Goal: Information Seeking & Learning: Learn about a topic

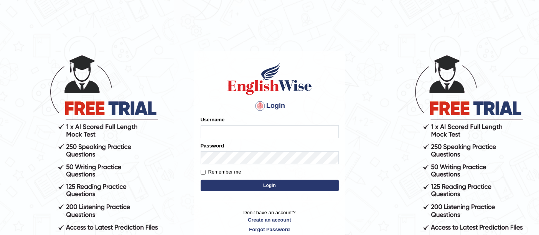
type input "ireen_parramatta"
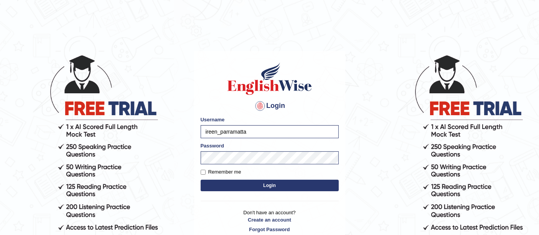
click at [214, 188] on button "Login" at bounding box center [270, 185] width 138 height 12
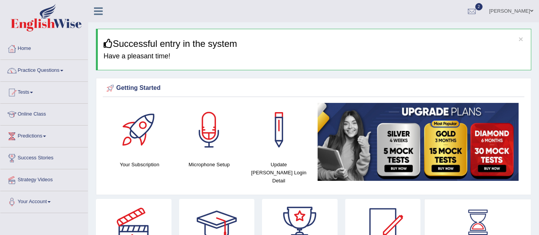
drag, startPoint x: 539, startPoint y: 28, endPoint x: 538, endPoint y: 34, distance: 6.1
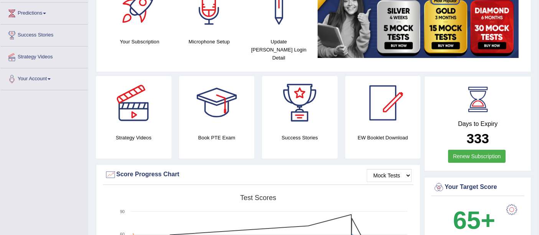
scroll to position [1, 0]
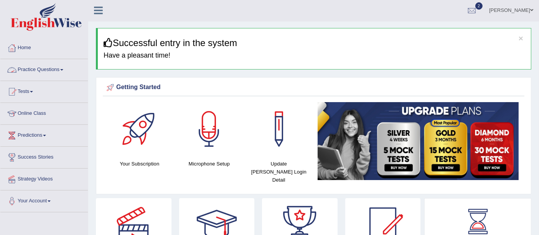
click at [19, 71] on link "Practice Questions" at bounding box center [43, 68] width 87 height 19
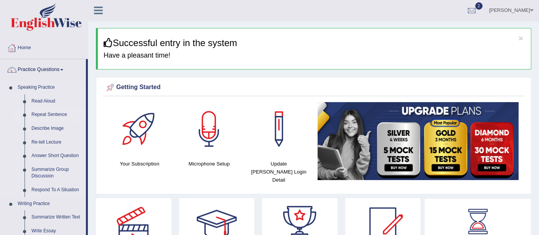
click at [38, 113] on link "Repeat Sentence" at bounding box center [57, 115] width 58 height 14
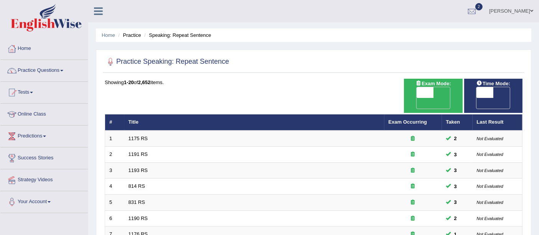
click at [416, 98] on span "OFF" at bounding box center [408, 103] width 17 height 11
checkbox input "true"
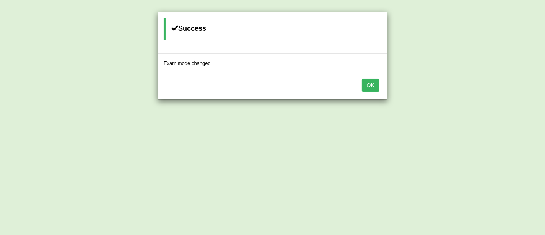
click at [376, 86] on button "OK" at bounding box center [371, 85] width 18 height 13
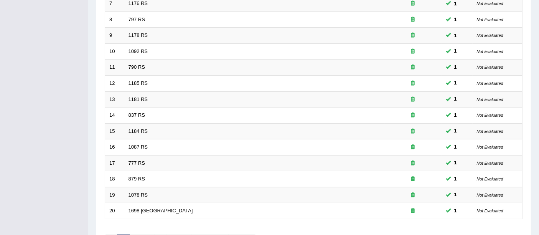
scroll to position [231, 0]
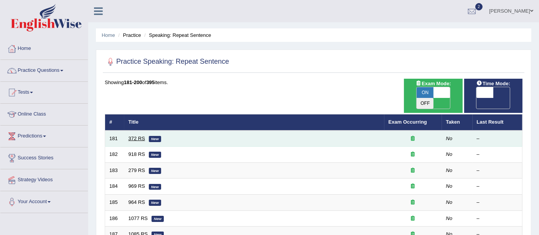
click at [135, 135] on link "372 RS" at bounding box center [136, 138] width 16 height 6
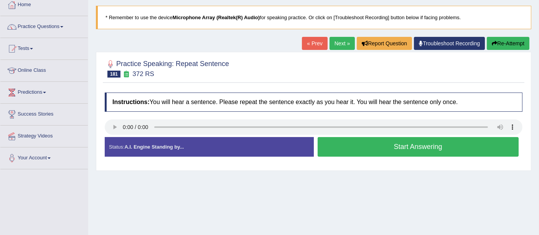
scroll to position [60, 0]
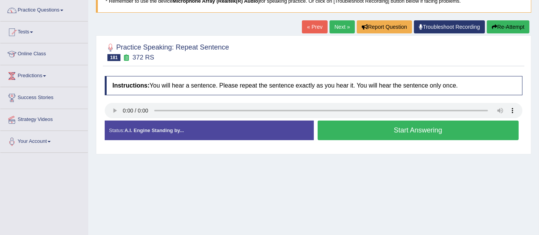
click at [357, 121] on button "Start Answering" at bounding box center [417, 130] width 201 height 20
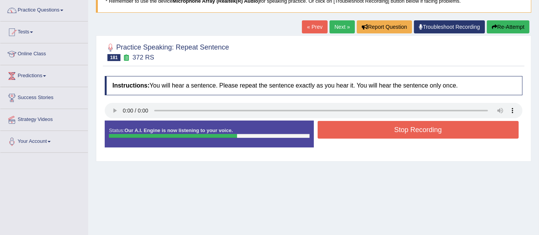
click at [357, 121] on button "Stop Recording" at bounding box center [417, 130] width 201 height 18
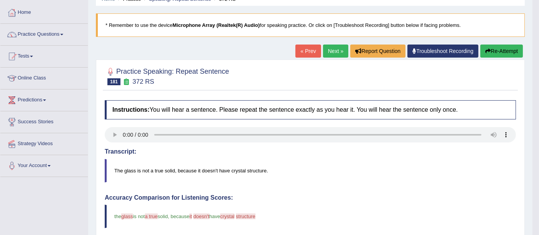
scroll to position [0, 0]
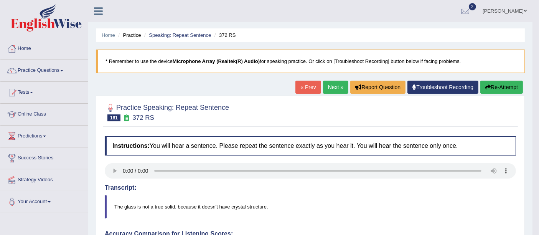
click at [507, 90] on button "Re-Attempt" at bounding box center [501, 87] width 43 height 13
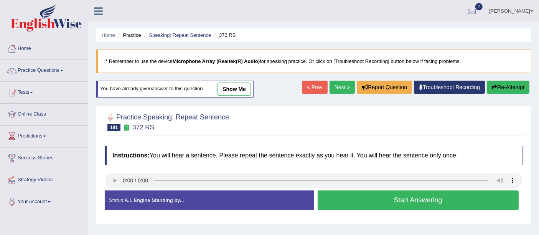
click at [358, 195] on button "Start Answering" at bounding box center [417, 200] width 201 height 20
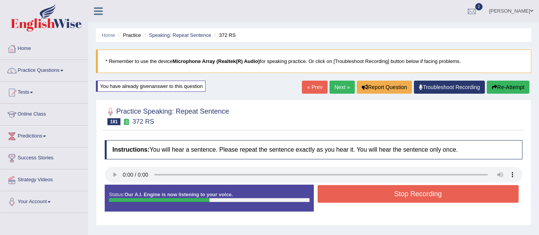
click at [358, 195] on button "Stop Recording" at bounding box center [417, 194] width 201 height 18
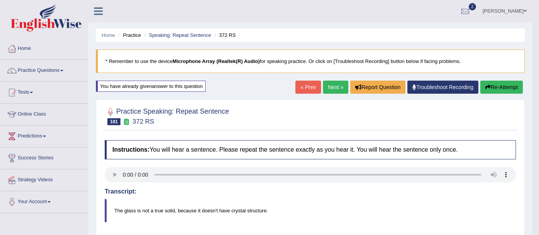
click at [306, 87] on link "« Prev" at bounding box center [307, 87] width 25 height 13
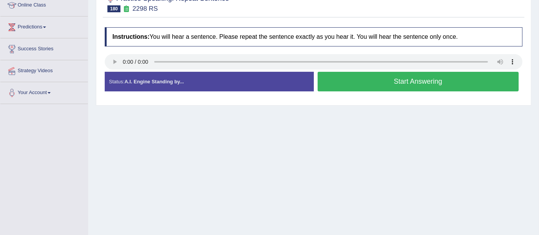
click at [382, 82] on button "Start Answering" at bounding box center [417, 82] width 201 height 20
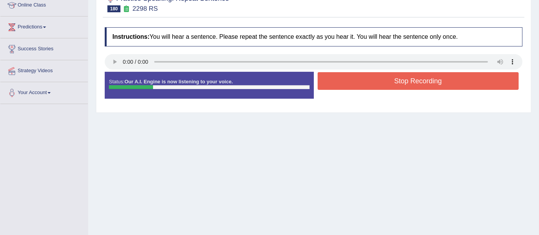
click at [382, 82] on button "Stop Recording" at bounding box center [417, 81] width 201 height 18
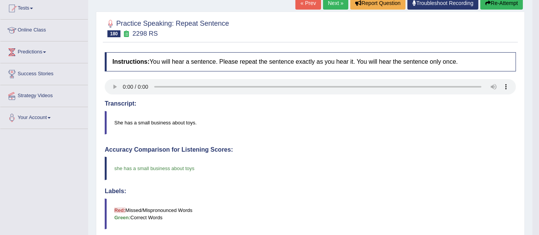
scroll to position [31, 0]
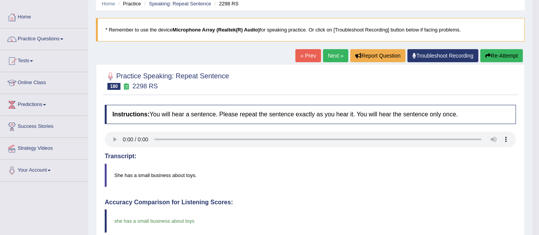
click at [300, 53] on link "« Prev" at bounding box center [307, 55] width 25 height 13
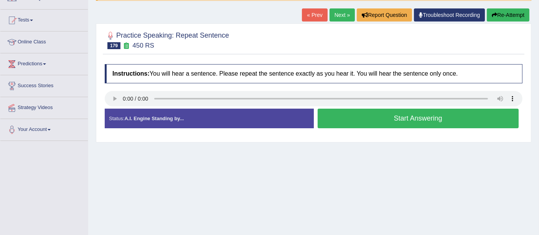
scroll to position [79, 0]
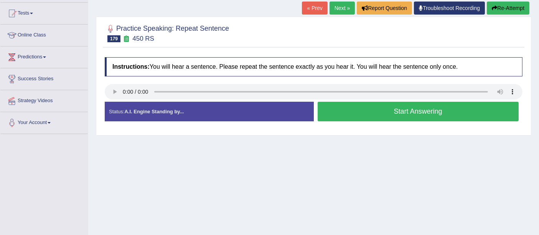
click at [466, 113] on button "Start Answering" at bounding box center [417, 112] width 201 height 20
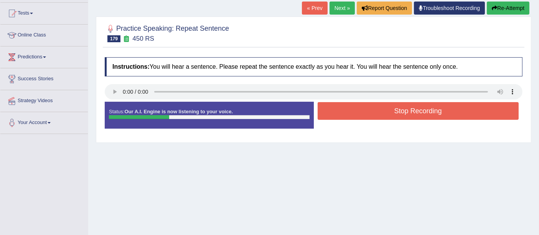
click at [466, 113] on button "Stop Recording" at bounding box center [417, 111] width 201 height 18
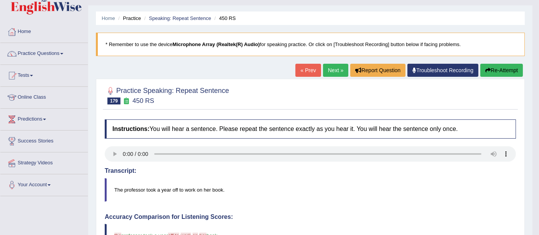
scroll to position [18, 0]
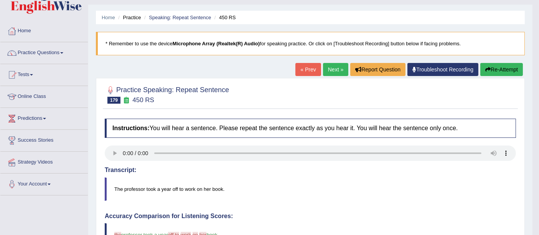
click at [309, 73] on link "« Prev" at bounding box center [307, 69] width 25 height 13
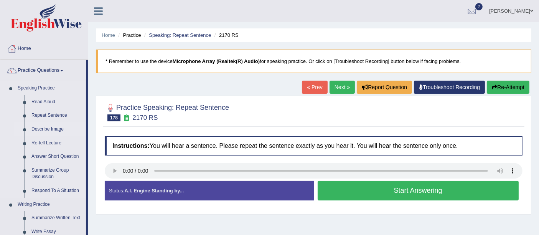
click at [44, 128] on link "Describe Image" at bounding box center [57, 129] width 58 height 14
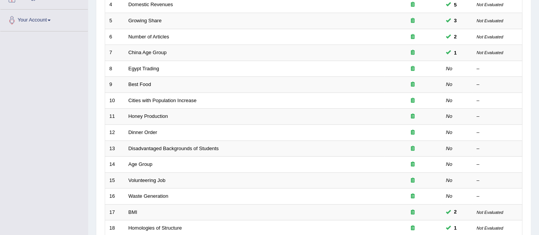
scroll to position [168, 0]
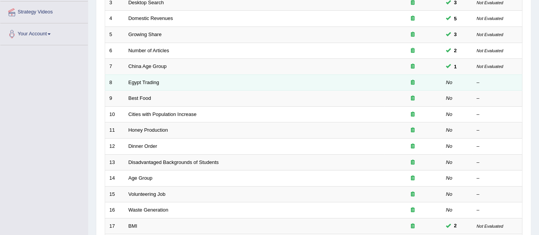
click at [160, 74] on td "Egypt Trading" at bounding box center [254, 82] width 260 height 16
click at [153, 79] on link "Egypt Trading" at bounding box center [143, 82] width 31 height 6
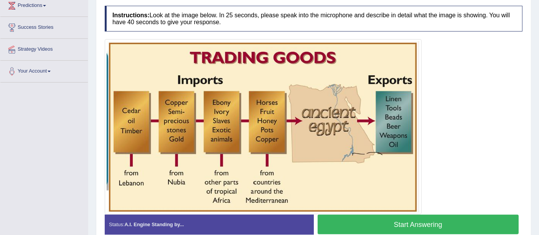
scroll to position [152, 0]
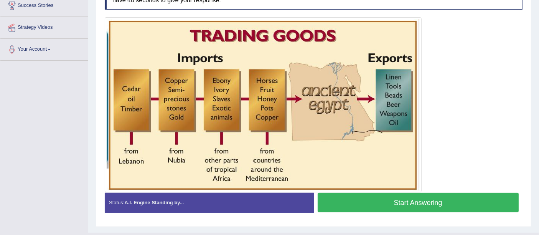
drag, startPoint x: 537, startPoint y: 188, endPoint x: 539, endPoint y: 126, distance: 61.4
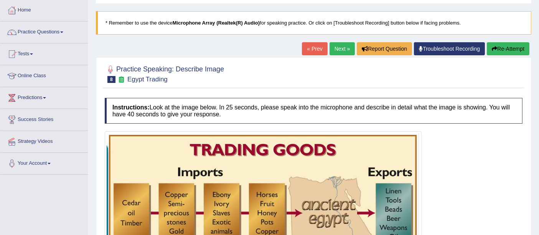
scroll to position [33, 0]
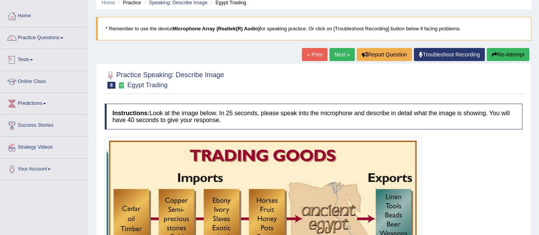
click at [28, 55] on link "Tests" at bounding box center [43, 58] width 87 height 19
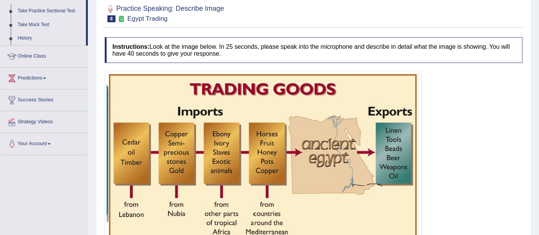
scroll to position [68, 0]
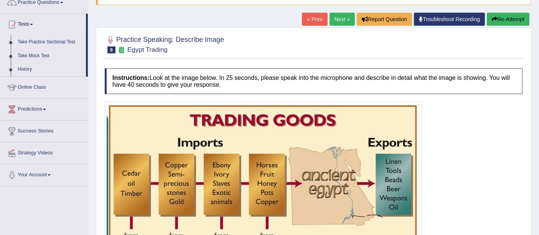
click at [344, 19] on link "Next »" at bounding box center [341, 19] width 25 height 13
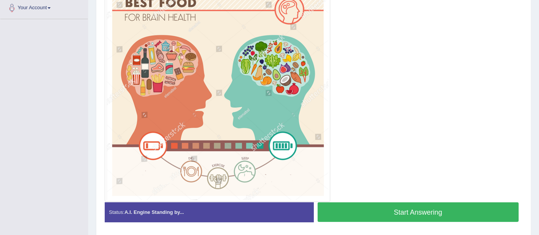
scroll to position [192, 0]
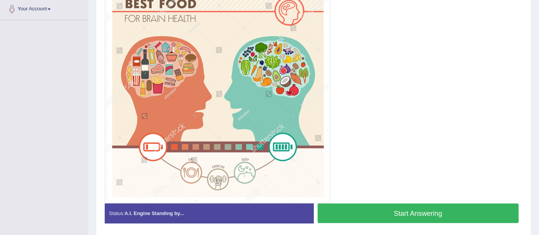
click at [453, 207] on button "Start Answering" at bounding box center [417, 213] width 201 height 20
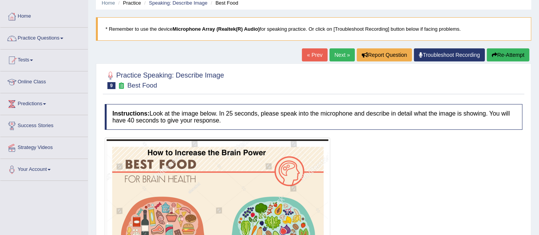
scroll to position [36, 0]
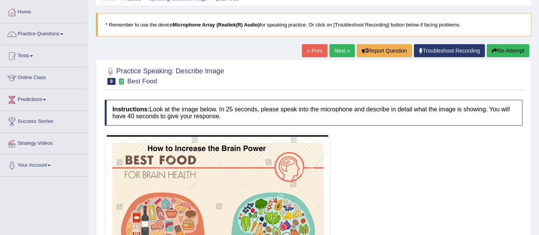
click at [311, 50] on link "« Prev" at bounding box center [314, 50] width 25 height 13
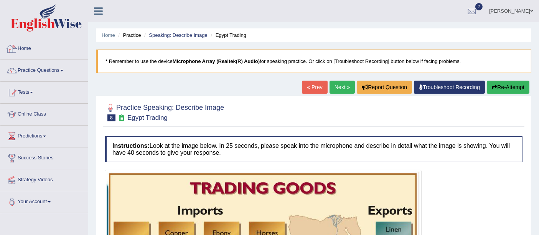
click at [28, 47] on link "Home" at bounding box center [43, 47] width 87 height 19
